Goal: Task Accomplishment & Management: Manage account settings

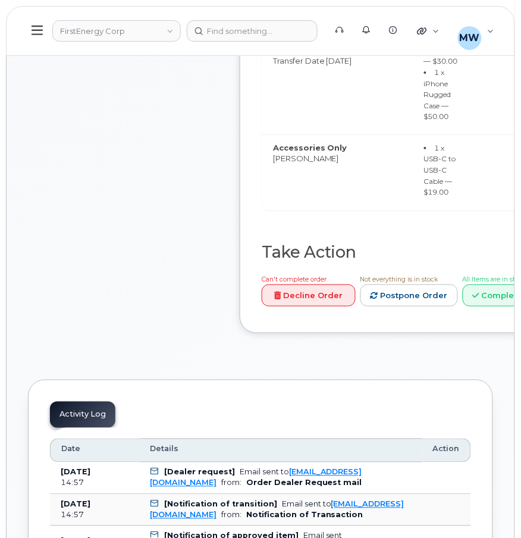
scroll to position [601, 0]
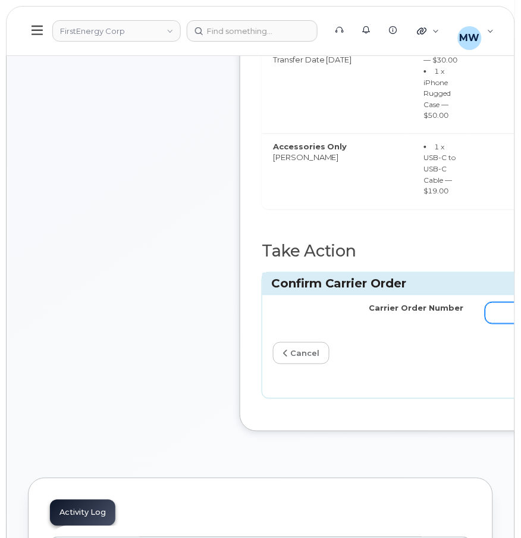
paste input "10-173354436068618"
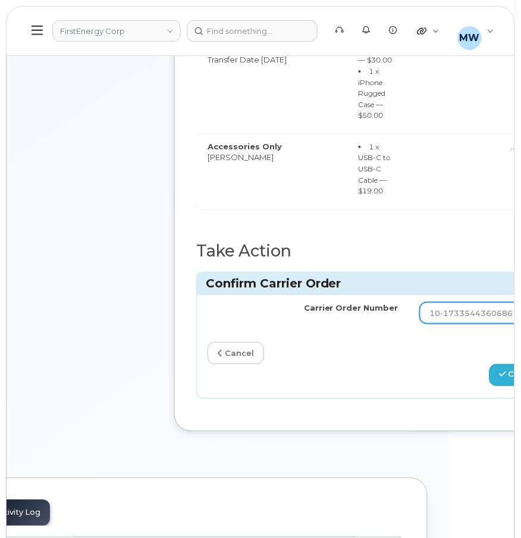
type input "10-173354436068618"
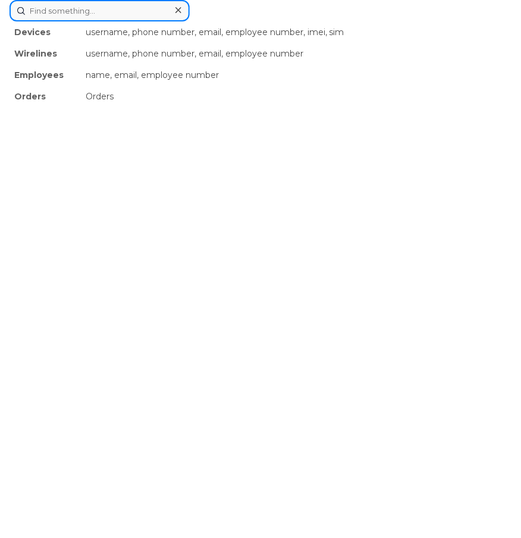
drag, startPoint x: 239, startPoint y: 28, endPoint x: 127, endPoint y: 7, distance: 113.8
click at [127, 7] on input at bounding box center [100, 10] width 180 height 21
paste input "864) 705-8604"
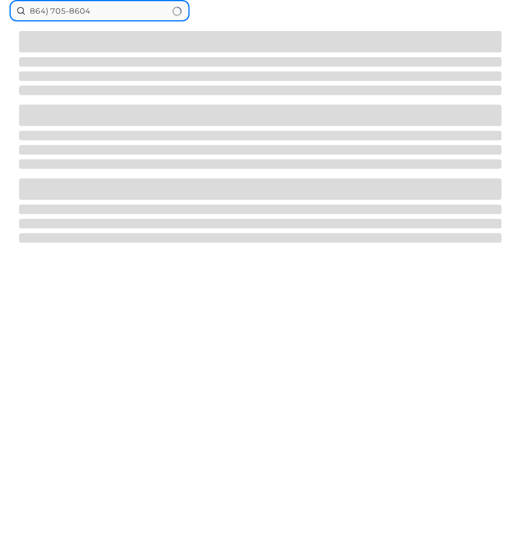
type input "864) 705-8604"
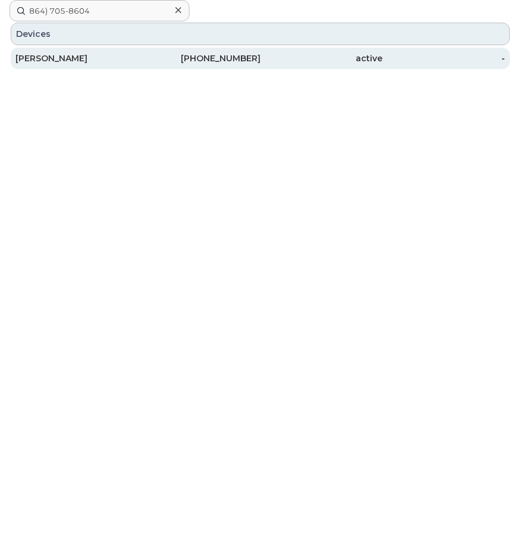
click at [202, 61] on div "[PHONE_NUMBER]" at bounding box center [199, 58] width 123 height 12
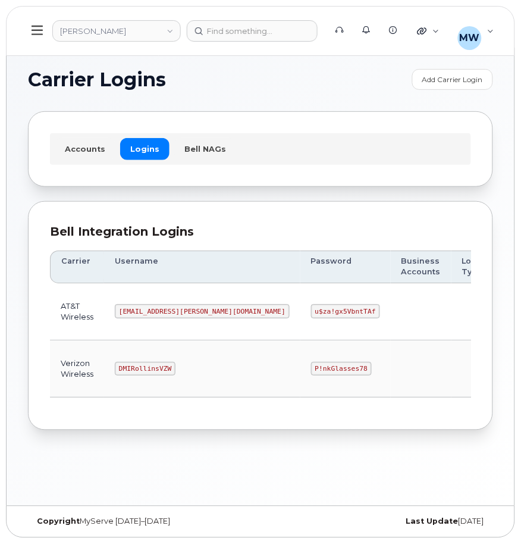
click at [311, 367] on code "P!nkGlasses78" at bounding box center [341, 369] width 61 height 14
copy code "P!nkGlasses78"
click at [136, 315] on code "MS-Rollins@dminc.com" at bounding box center [202, 311] width 175 height 14
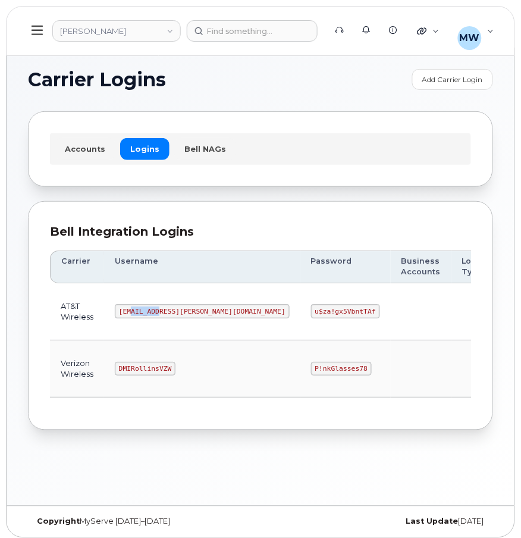
click at [136, 315] on code "MS-Rollins@dminc.com" at bounding box center [202, 311] width 175 height 14
copy code "MS-Rollins@dminc.com"
click at [311, 309] on code "u$za!gx5VbntTAf" at bounding box center [345, 311] width 69 height 14
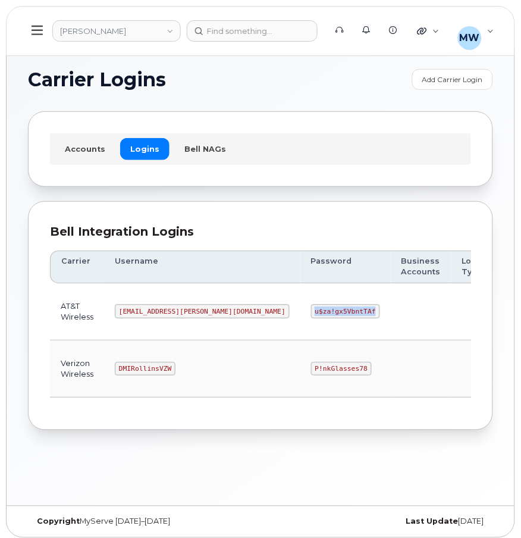
click at [311, 309] on code "u$za!gx5VbntTAf" at bounding box center [345, 311] width 69 height 14
copy code "u$za!gx5VbntTAf"
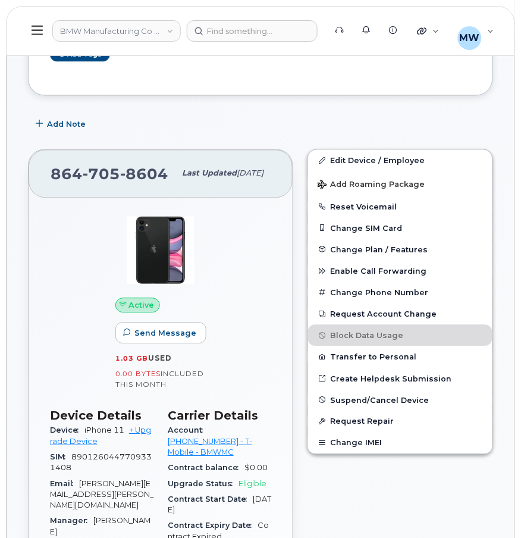
scroll to position [225, 0]
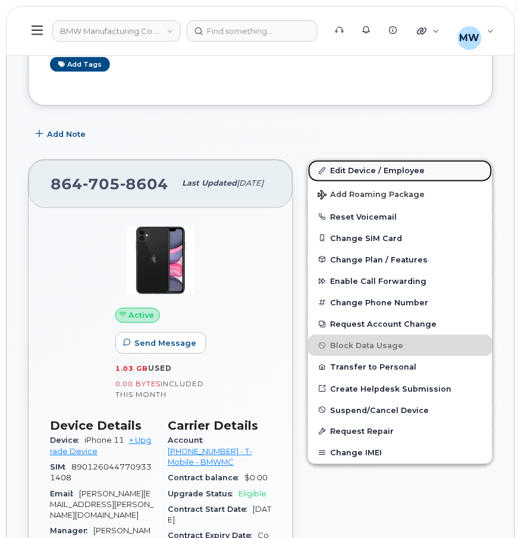
click at [412, 170] on link "Edit Device / Employee" at bounding box center [400, 170] width 184 height 21
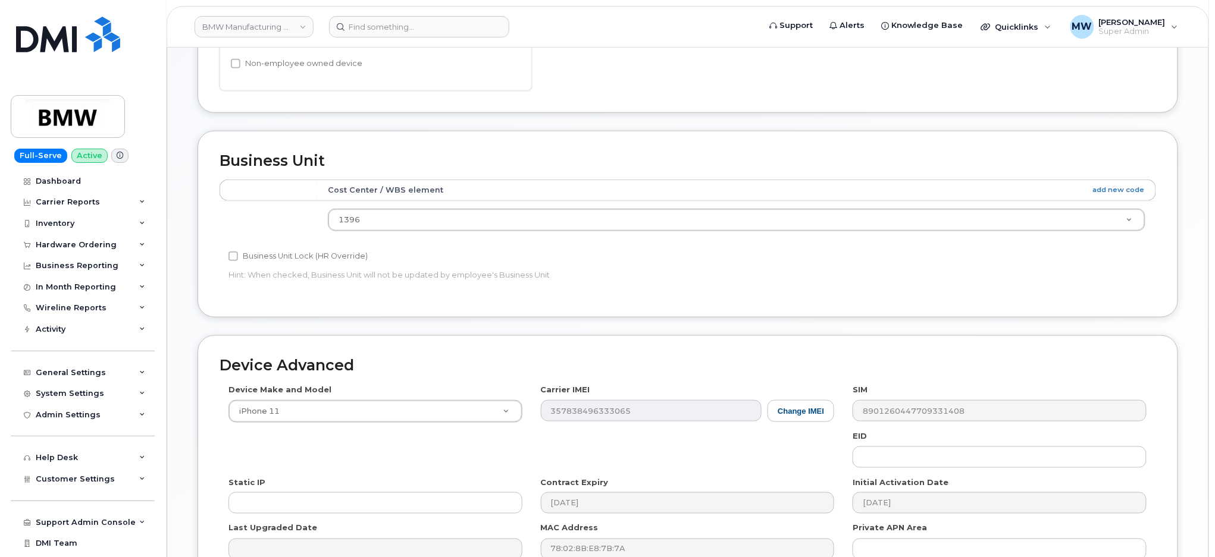
scroll to position [376, 0]
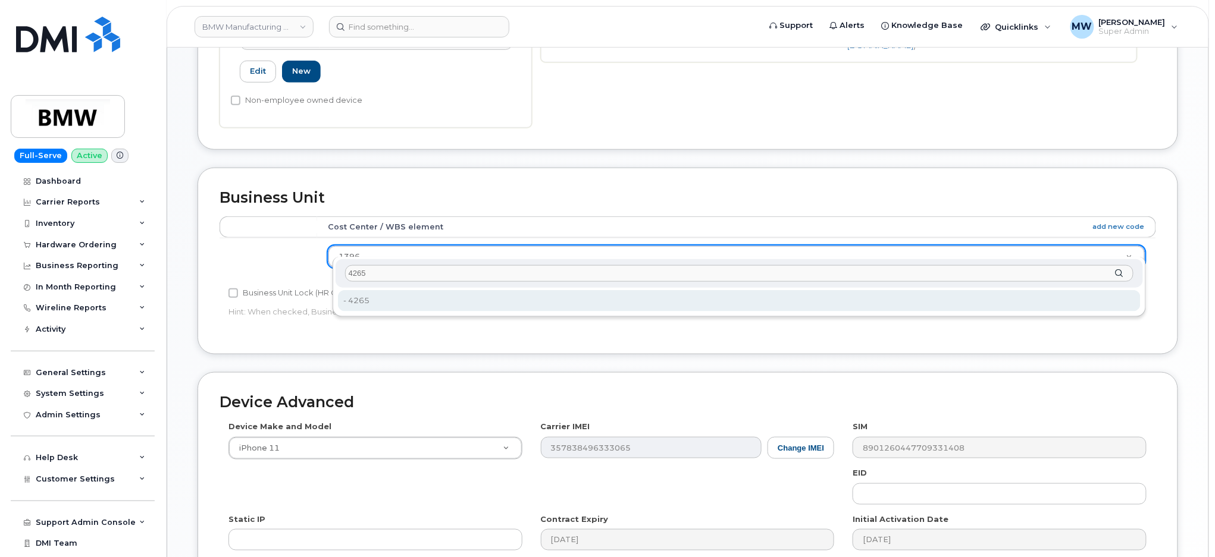
type input "4265"
type input "14966954"
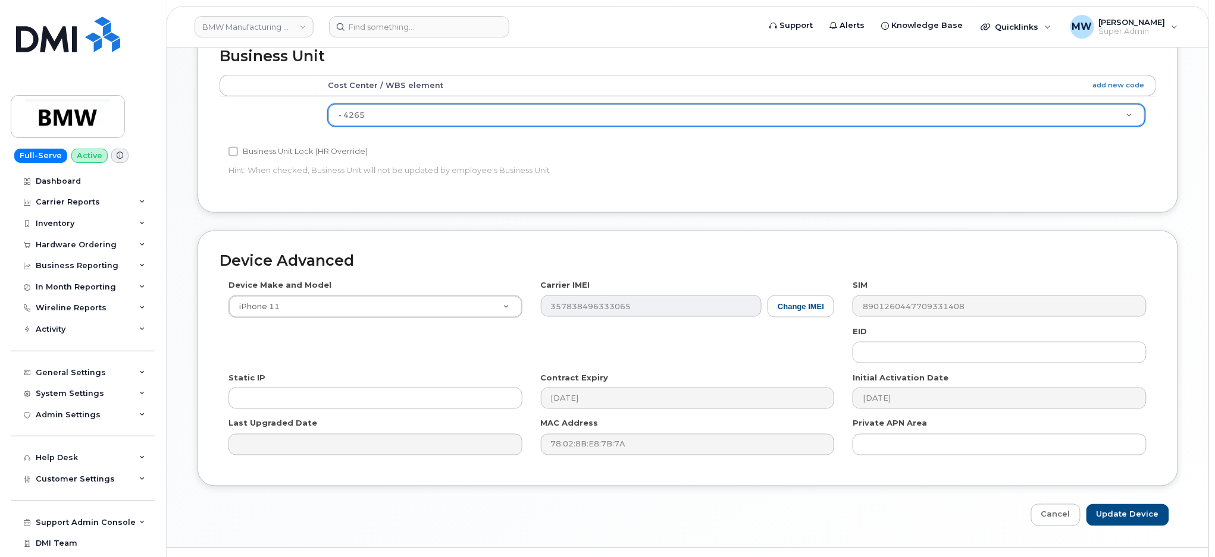
scroll to position [535, 0]
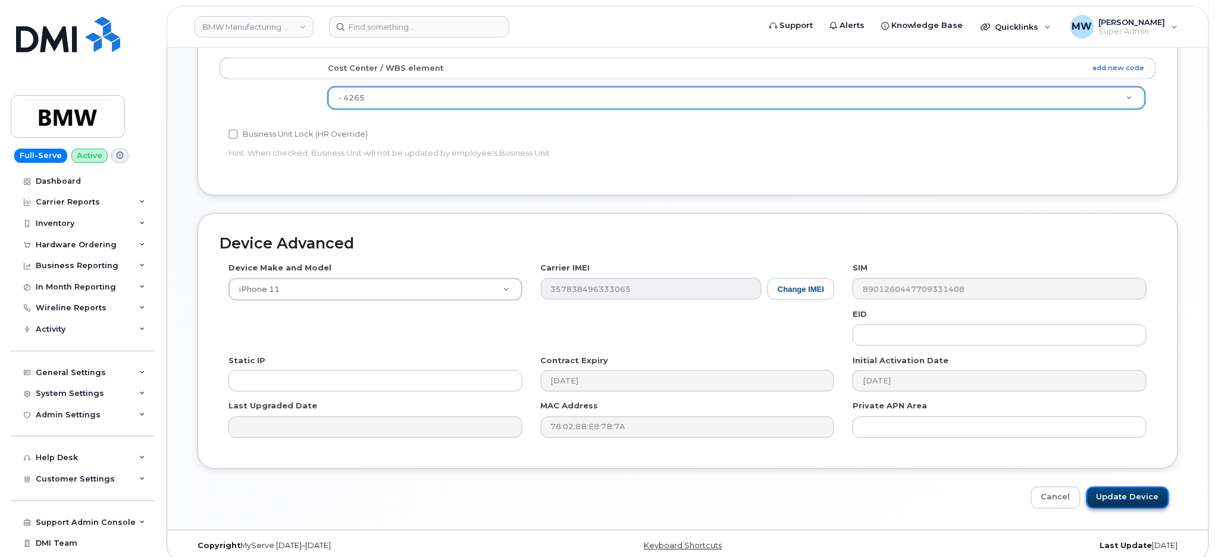
click at [520, 487] on input "Update Device" at bounding box center [1127, 498] width 83 height 22
type input "Saving..."
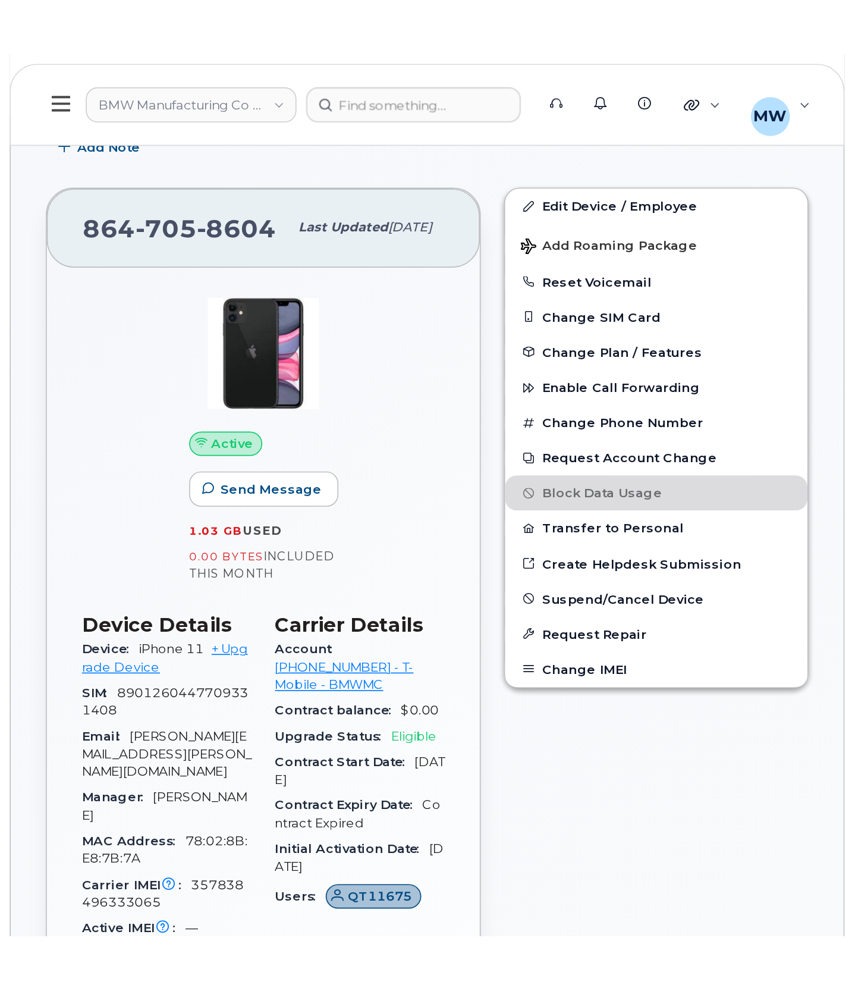
scroll to position [317, 0]
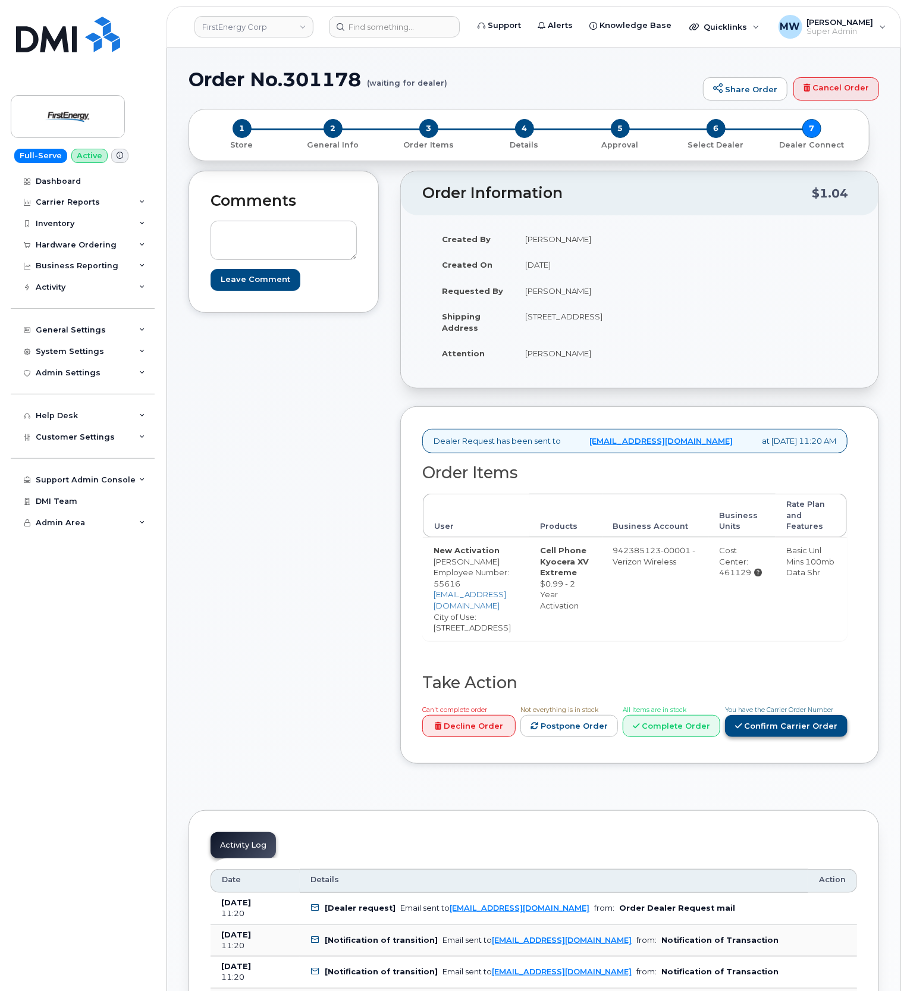
click at [755, 737] on link "Confirm Carrier Order" at bounding box center [786, 726] width 123 height 22
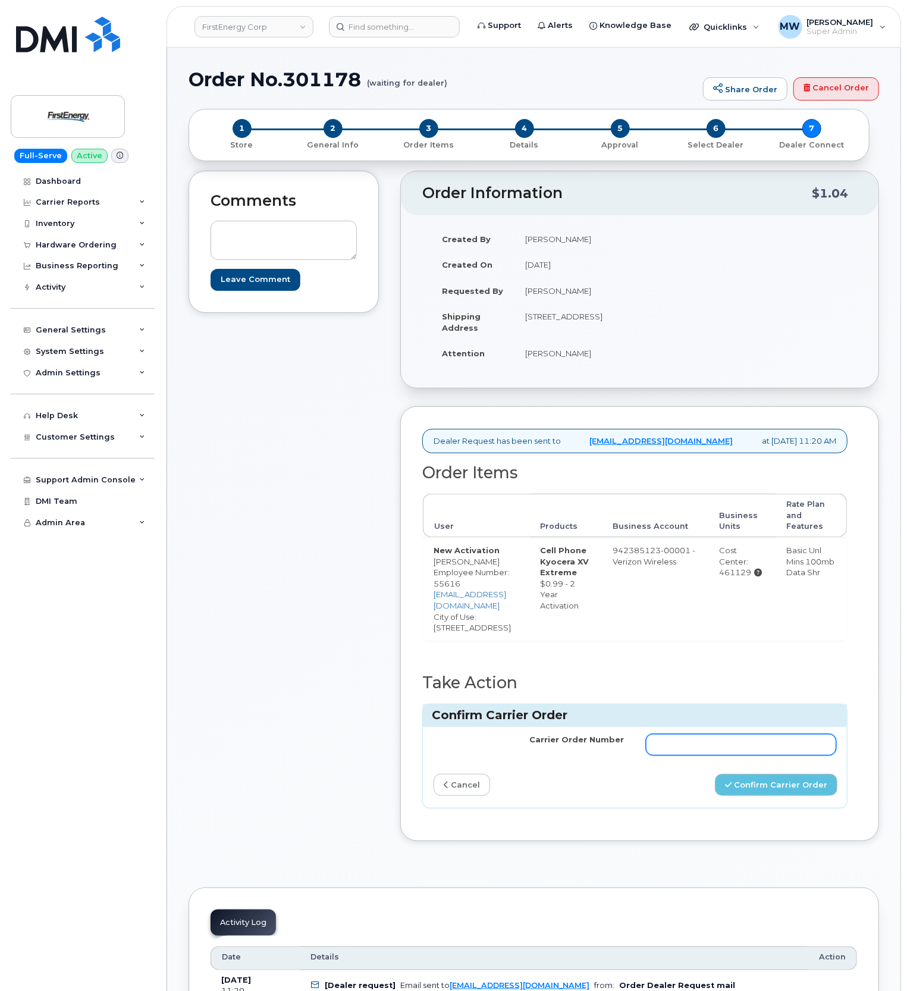
click at [693, 755] on input "Carrier Order Number" at bounding box center [741, 744] width 191 height 21
paste input "MB1000503030418"
type input "MB1000503030418"
click at [777, 796] on button "Confirm Carrier Order" at bounding box center [776, 785] width 123 height 22
